Goal: Task Accomplishment & Management: Manage account settings

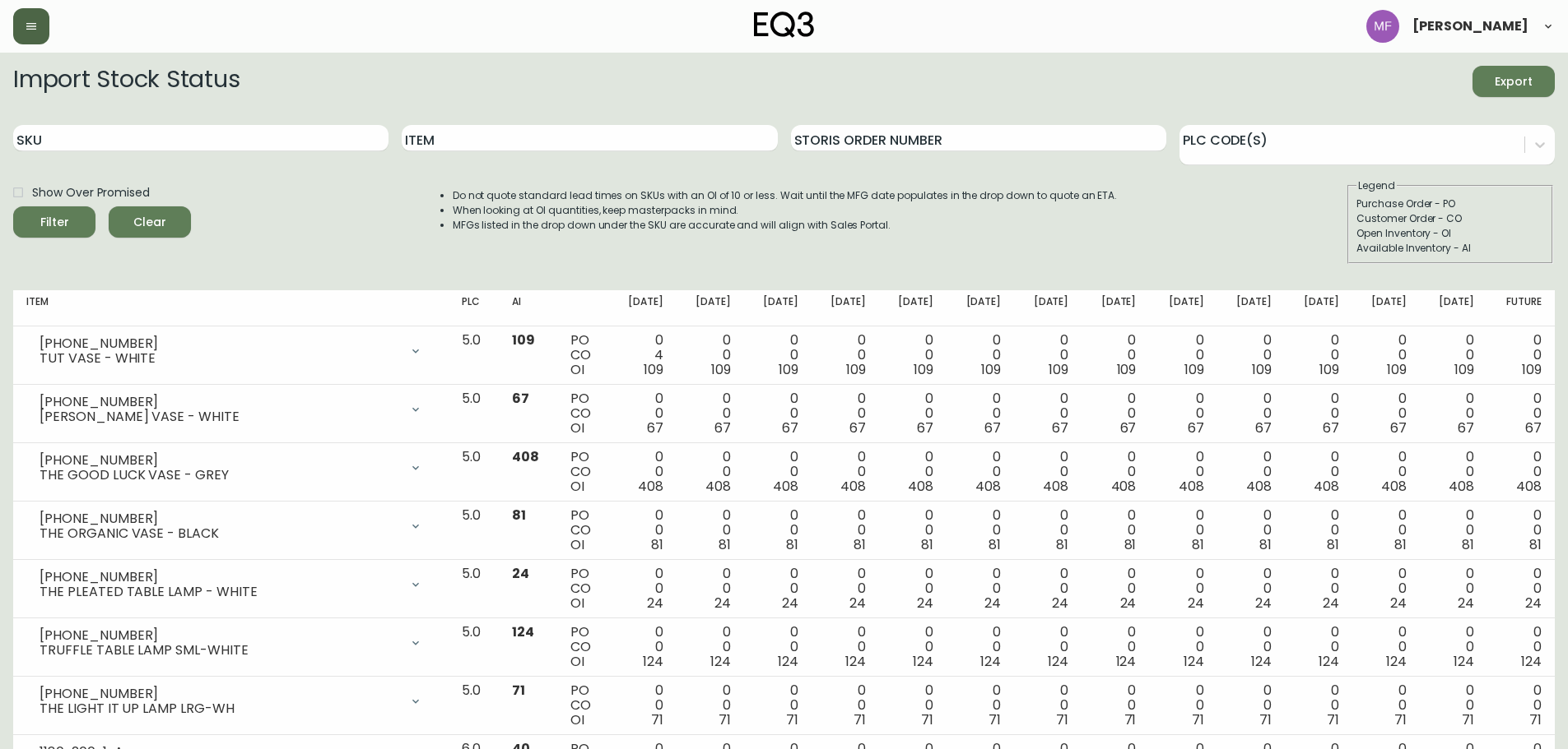
click at [25, 25] on icon "button" at bounding box center [31, 26] width 13 height 13
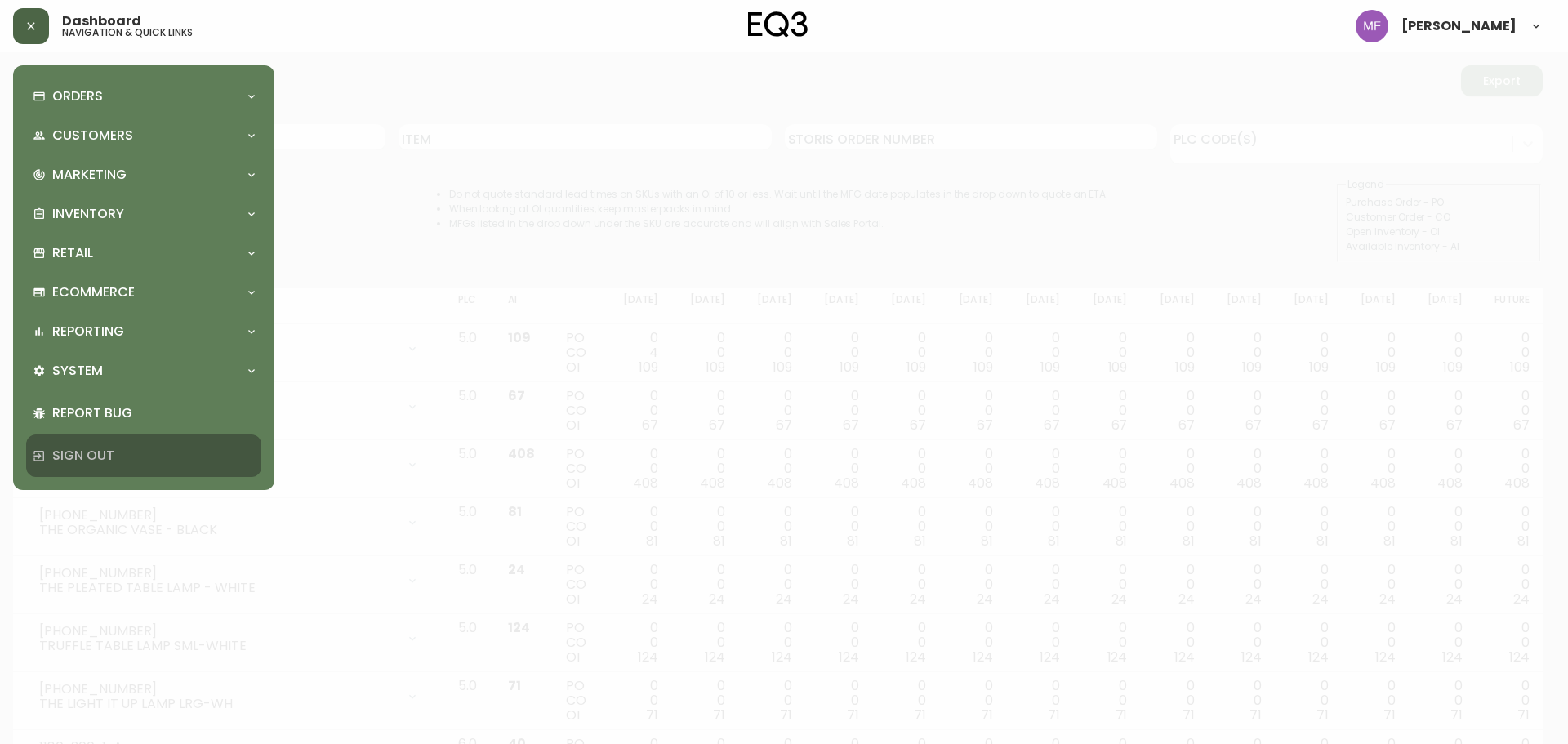
click at [105, 455] on p "Sign Out" at bounding box center [154, 456] width 202 height 18
